Goal: Communication & Community: Ask a question

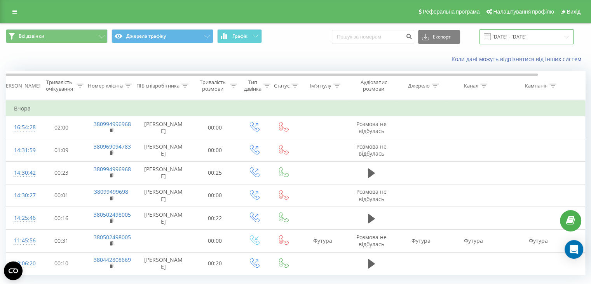
click at [518, 36] on input "19.08.2025 - 20.08.2025" at bounding box center [527, 36] width 94 height 15
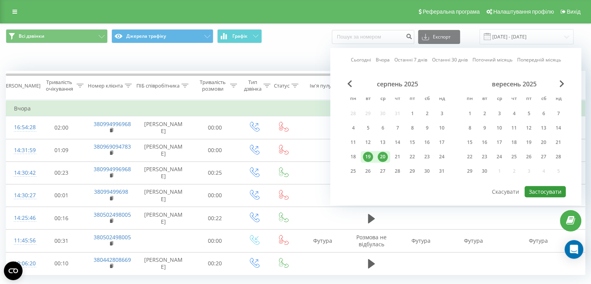
click at [551, 190] on button "Застосувати" at bounding box center [545, 191] width 41 height 11
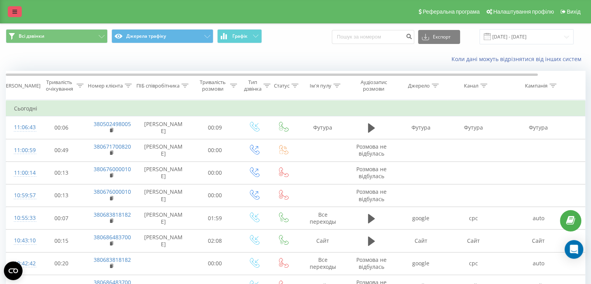
click at [14, 11] on icon at bounding box center [14, 11] width 5 height 5
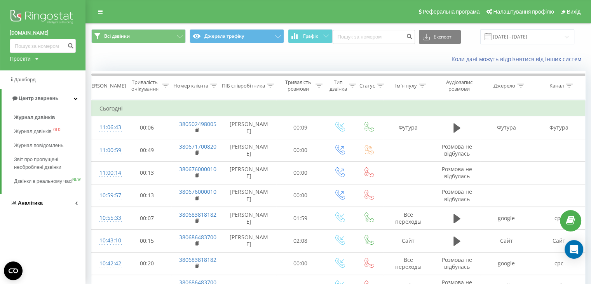
click at [28, 206] on span "Аналiтика" at bounding box center [30, 203] width 25 height 6
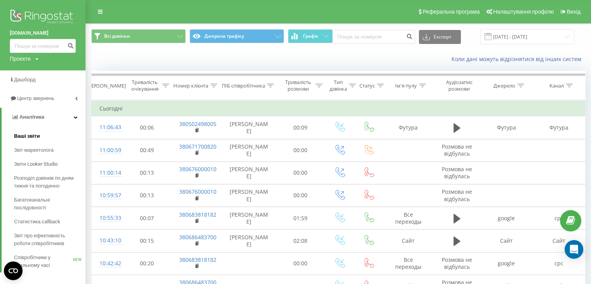
click at [33, 136] on span "Ваші звіти" at bounding box center [27, 136] width 26 height 8
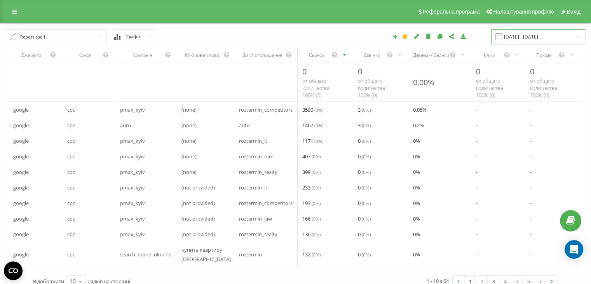
click at [528, 37] on input "[DATE] - [DATE]" at bounding box center [538, 36] width 94 height 15
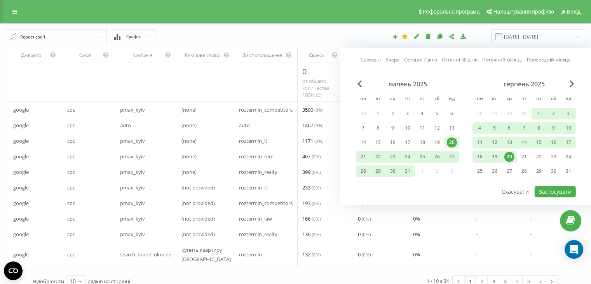
click at [505, 59] on link "Поточний місяць" at bounding box center [502, 59] width 40 height 7
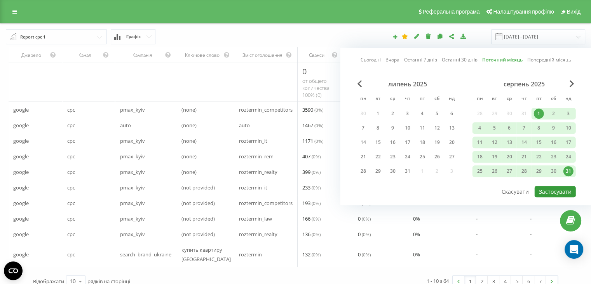
click at [549, 187] on button "Застосувати" at bounding box center [555, 191] width 41 height 11
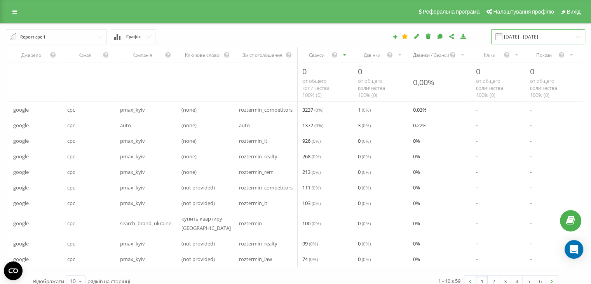
click at [533, 35] on input "[DATE] - [DATE]" at bounding box center [538, 36] width 94 height 15
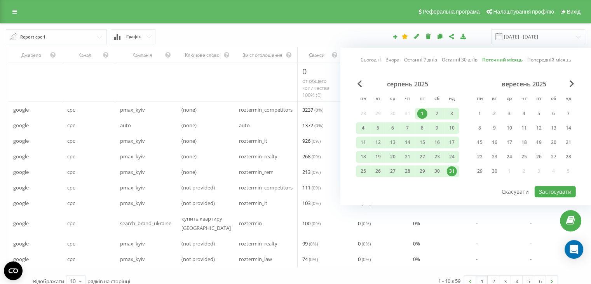
drag, startPoint x: 370, startPoint y: 59, endPoint x: 407, endPoint y: 91, distance: 48.8
click at [370, 60] on link "Сьогодні" at bounding box center [371, 59] width 20 height 7
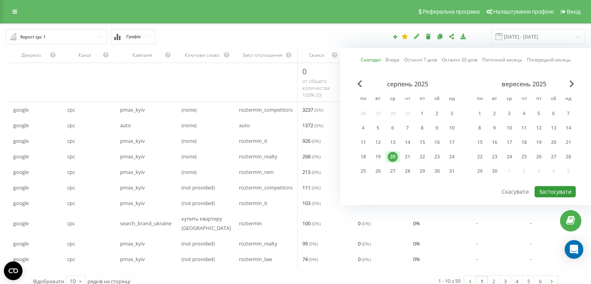
click at [553, 193] on button "Застосувати" at bounding box center [555, 191] width 41 height 11
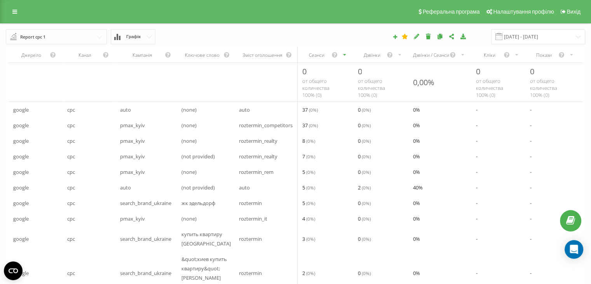
click at [373, 58] on div "Дзвінки" at bounding box center [380, 55] width 55 height 16
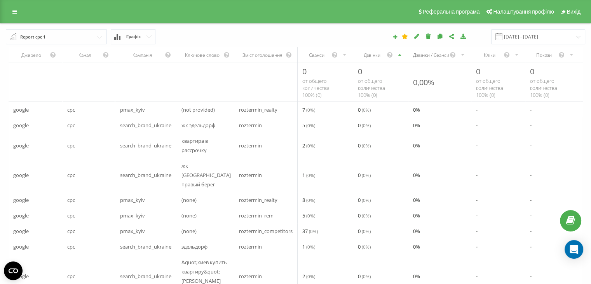
click at [371, 58] on div "Дзвінки" at bounding box center [372, 55] width 29 height 7
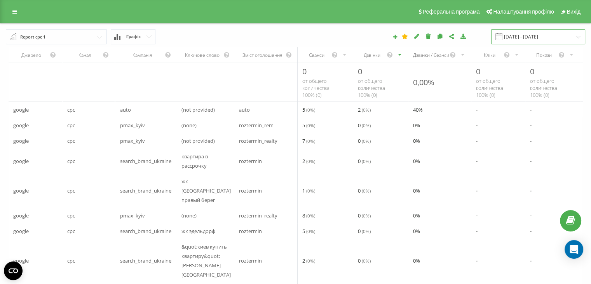
click at [519, 37] on input "[DATE] - [DATE]" at bounding box center [538, 36] width 94 height 15
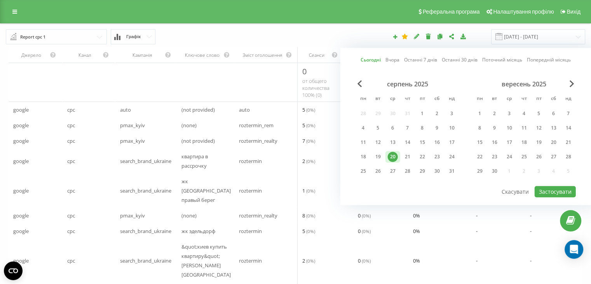
click at [507, 60] on link "Поточний місяць" at bounding box center [502, 59] width 40 height 7
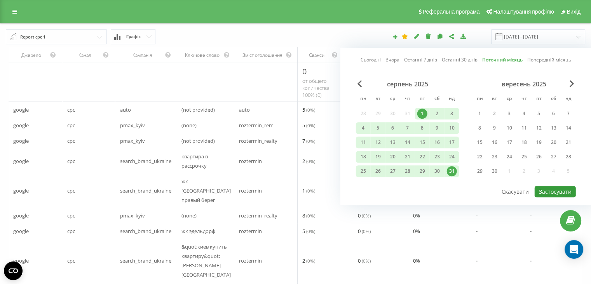
click at [547, 190] on button "Застосувати" at bounding box center [555, 191] width 41 height 11
type input "[DATE] - [DATE]"
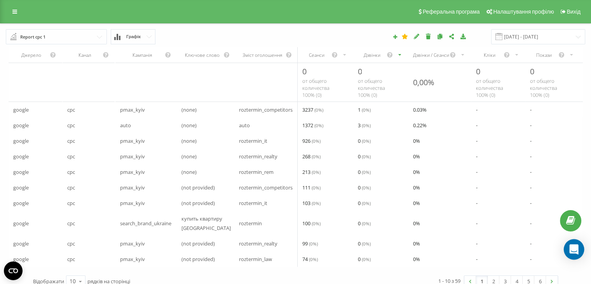
click at [577, 251] on icon "Open Intercom Messenger" at bounding box center [574, 249] width 10 height 10
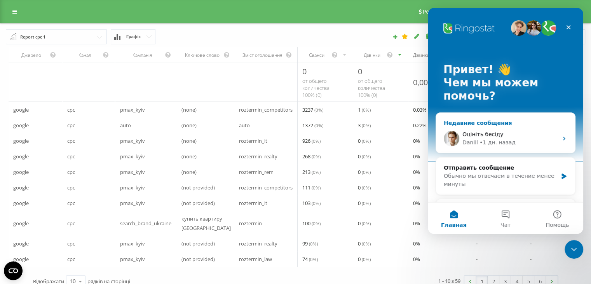
click at [489, 136] on span "Оцініть бесіду" at bounding box center [483, 134] width 41 height 6
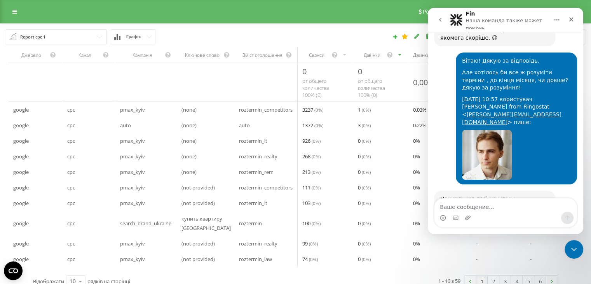
scroll to position [4863, 0]
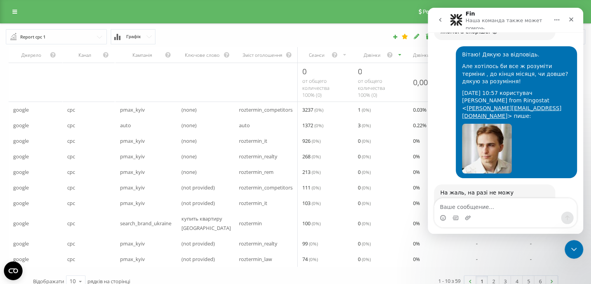
click at [465, 206] on textarea "Ваше сообщение..." at bounding box center [506, 204] width 142 height 13
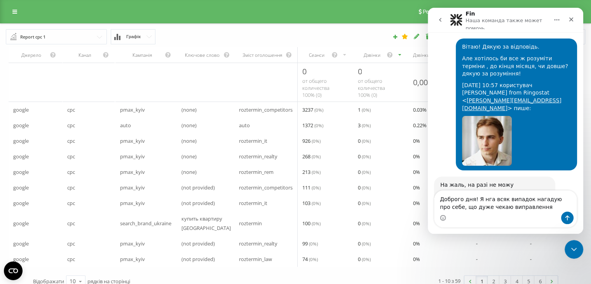
drag, startPoint x: 517, startPoint y: 207, endPoint x: 480, endPoint y: 211, distance: 37.5
click at [480, 211] on textarea "Доброго дня! Я нга всяк випадок нагадую про себе, що дуже чекаю виправлення" at bounding box center [506, 201] width 142 height 21
click at [509, 208] on textarea "Доброго дня! Я нга всяк випадок нагадую про себе, що дуже чекаю коли пофыксять …" at bounding box center [506, 197] width 142 height 29
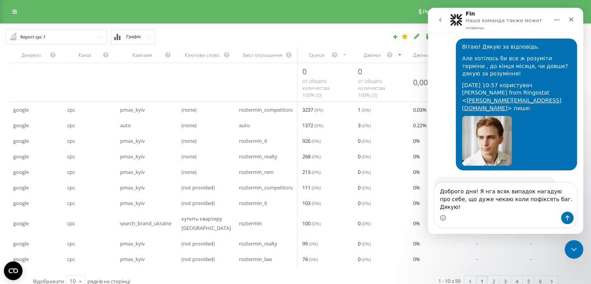
click at [486, 201] on textarea "Доброго дня! Я нга всяк випадок нагадую про себе, що дуже чекаю коли пофіксять …" at bounding box center [506, 197] width 142 height 29
type textarea "Доброго дня! Я на всяк випадок нагадую про себе, що дуже чекаю коли пофіксять б…"
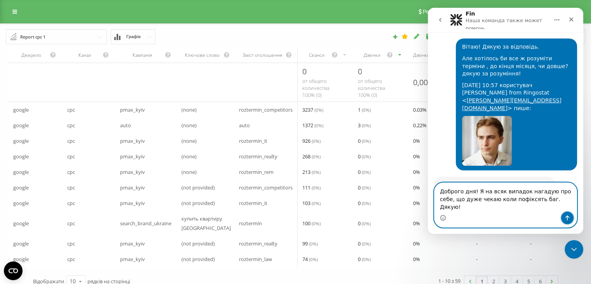
click at [568, 218] on icon "Отправить сообщение…" at bounding box center [568, 217] width 4 height 5
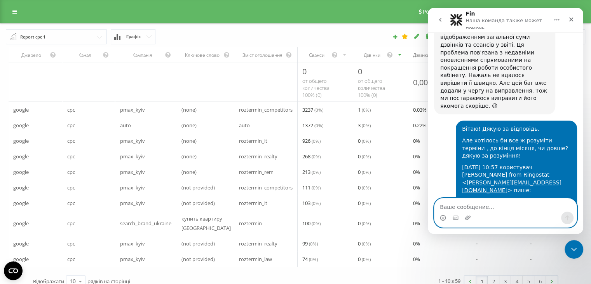
scroll to position [4678, 0]
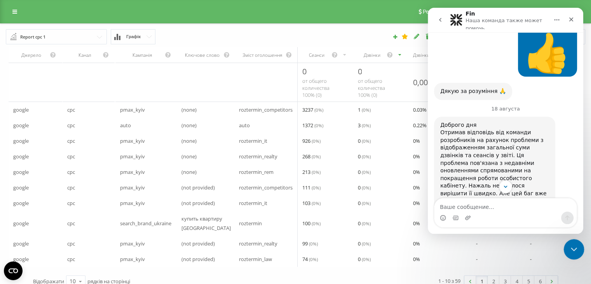
click at [572, 242] on div "Закрыть службу сообщений Intercom" at bounding box center [573, 248] width 19 height 19
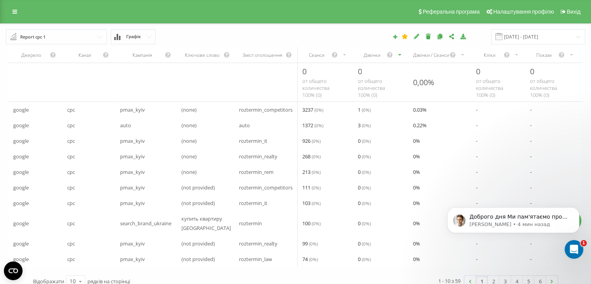
scroll to position [4985, 0]
click at [527, 222] on p "[PERSON_NAME] • 4 мин назад" at bounding box center [520, 224] width 100 height 7
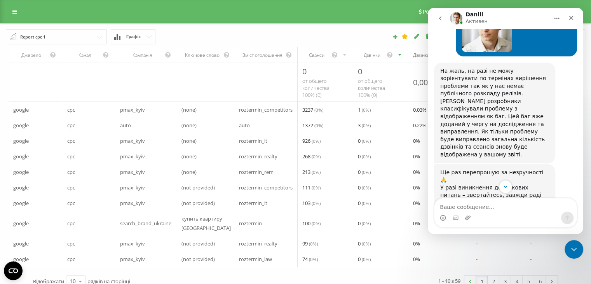
scroll to position [4998, 0]
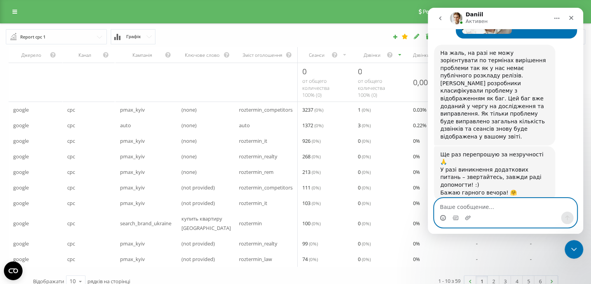
click at [443, 218] on icon "Средство выбора эмодзи" at bounding box center [443, 218] width 6 height 6
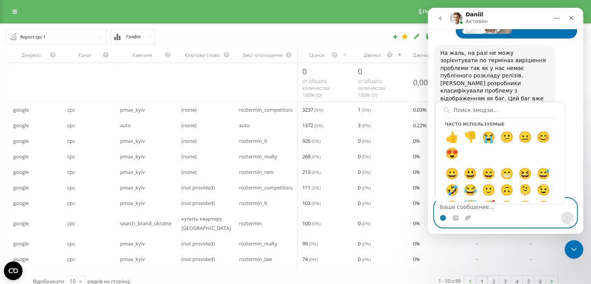
click at [480, 210] on textarea "Ваше сообщение..." at bounding box center [506, 204] width 142 height 13
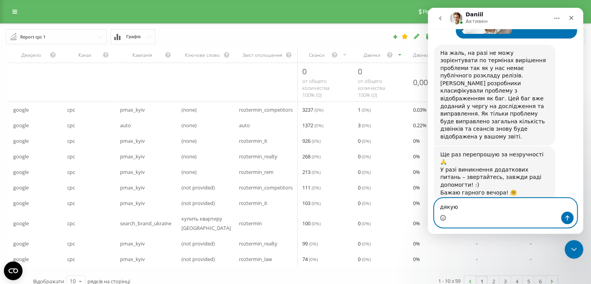
type textarea "дякую!"
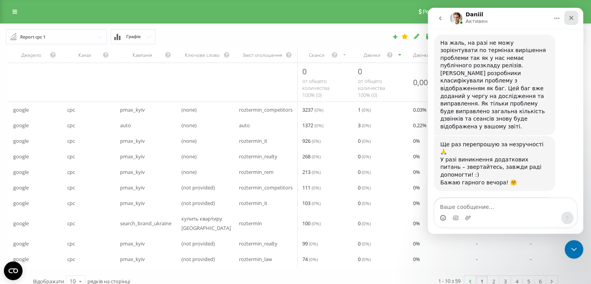
click at [571, 18] on icon "Закрыть" at bounding box center [572, 18] width 4 height 4
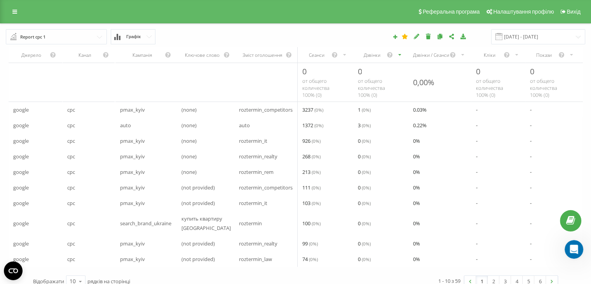
click at [373, 56] on div "Дзвінки" at bounding box center [372, 55] width 29 height 7
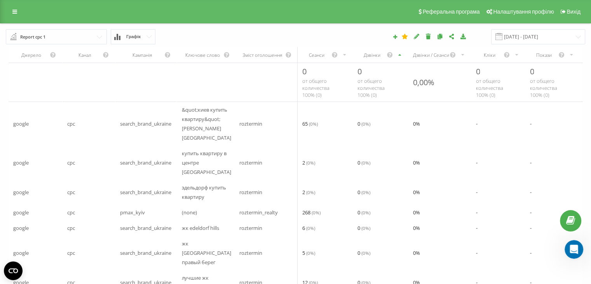
click at [372, 57] on div "Дзвінки" at bounding box center [372, 55] width 29 height 7
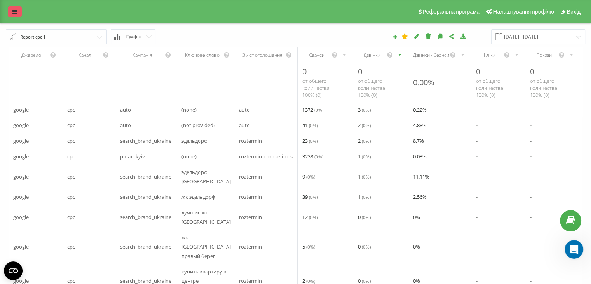
scroll to position [5011, 0]
click at [16, 9] on icon at bounding box center [14, 11] width 5 height 5
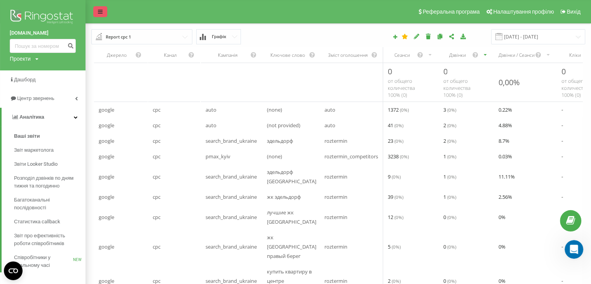
click at [98, 12] on icon at bounding box center [100, 11] width 5 height 5
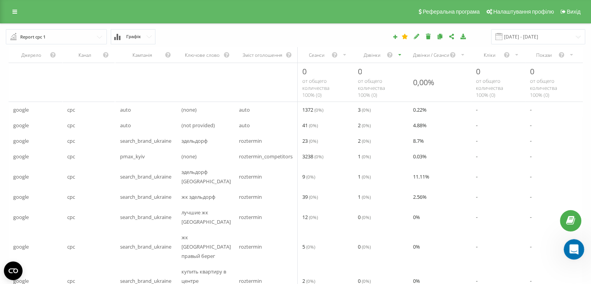
click at [572, 246] on icon "Открыть службу сообщений Intercom" at bounding box center [573, 248] width 13 height 13
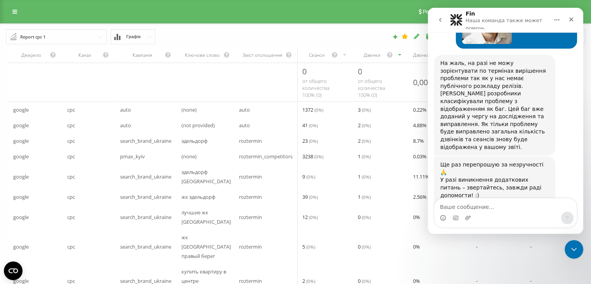
click at [465, 206] on textarea "Ваше сообщение..." at bounding box center [506, 204] width 142 height 13
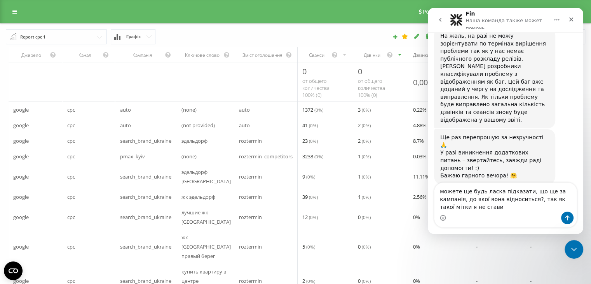
scroll to position [5027, 0]
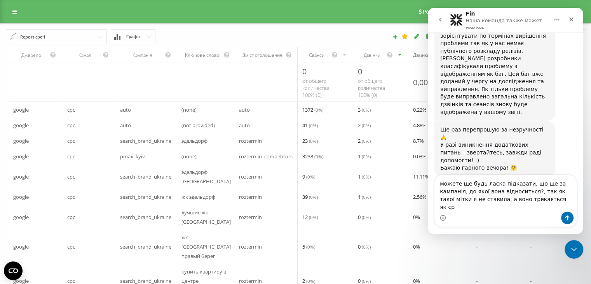
type textarea "можете ще будь ласка підказати, що ще за кампанія, до якої вона відноситься?, т…"
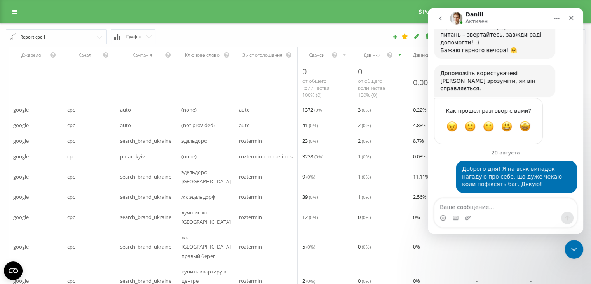
scroll to position [5143, 0]
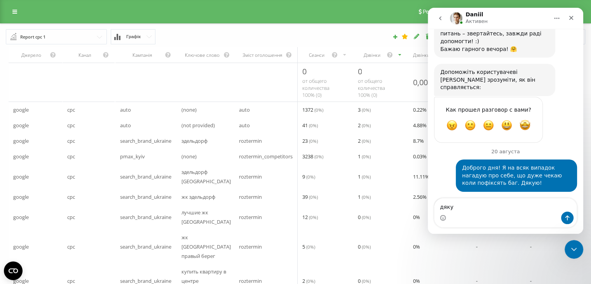
type textarea "дякую"
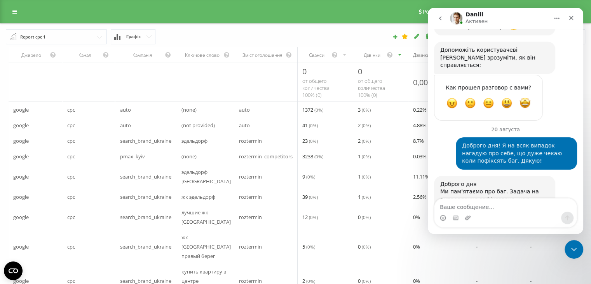
scroll to position [5166, 0]
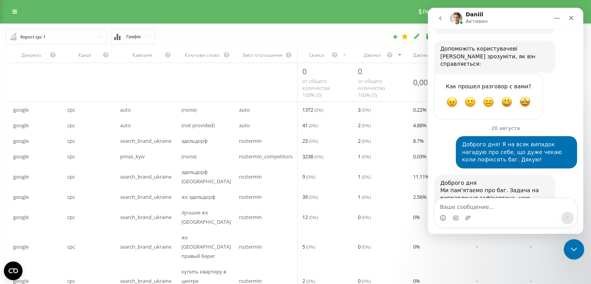
click at [574, 248] on icon "Закрыть службу сообщений Intercom" at bounding box center [572, 247] width 9 height 9
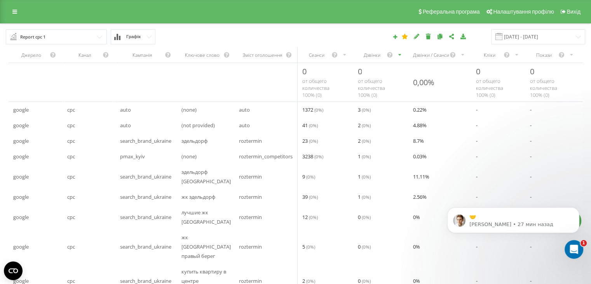
scroll to position [5224, 0]
click at [580, 248] on div "Открыть службу сообщений Intercom" at bounding box center [573, 248] width 26 height 26
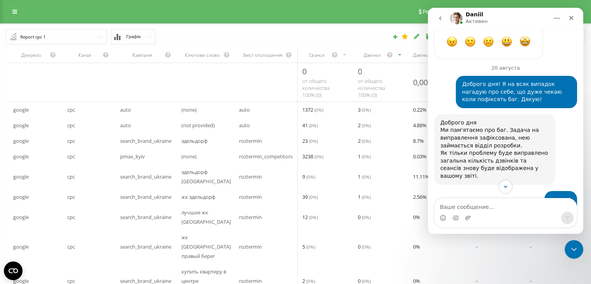
scroll to position [5236, 0]
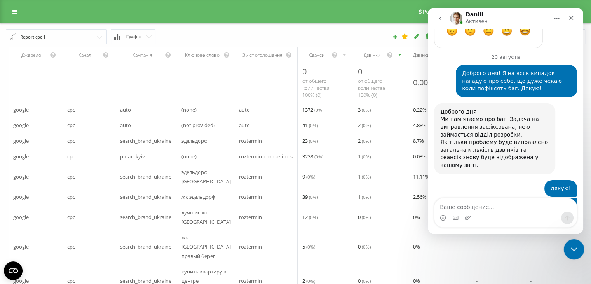
drag, startPoint x: 571, startPoint y: 248, endPoint x: 565, endPoint y: 251, distance: 7.1
click at [570, 248] on icon "Закрыть службу сообщений Intercom" at bounding box center [572, 247] width 9 height 9
